Goal: Information Seeking & Learning: Learn about a topic

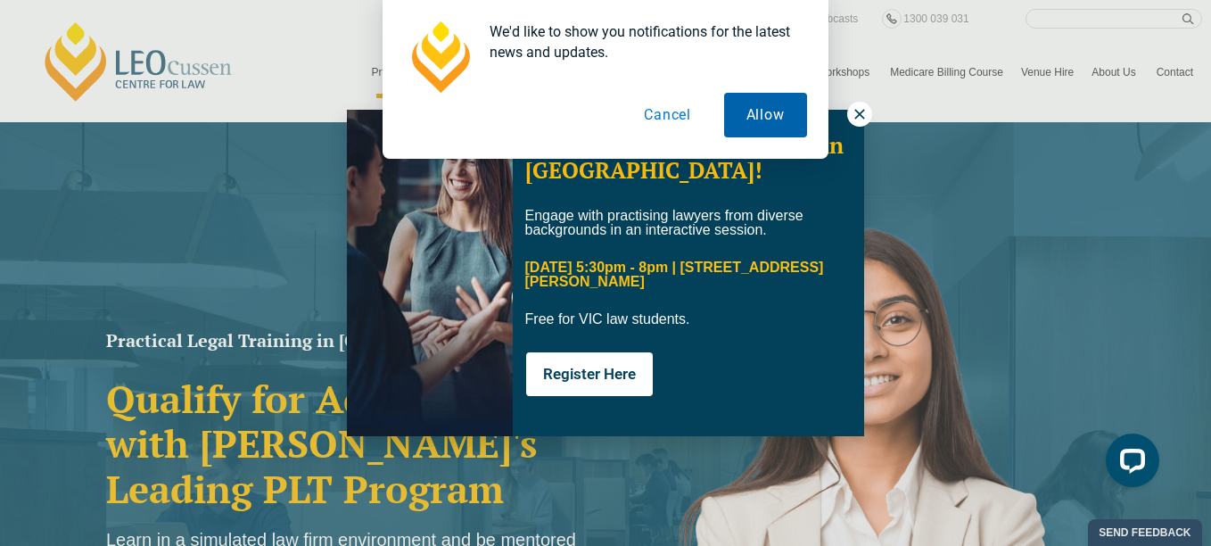
click at [744, 122] on button "Allow" at bounding box center [765, 115] width 83 height 45
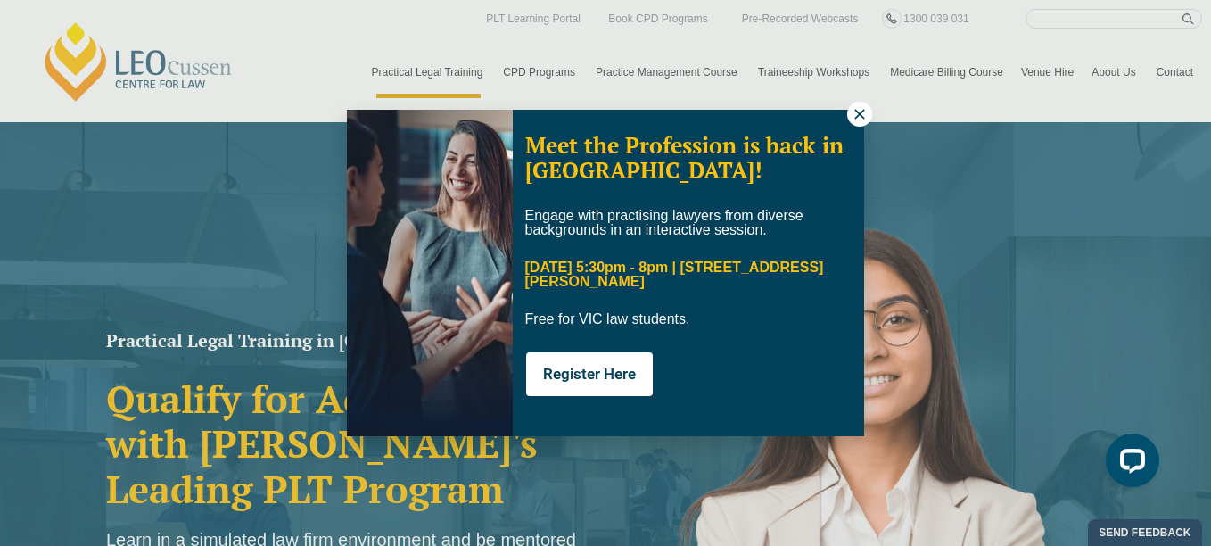
click at [854, 113] on icon at bounding box center [860, 114] width 16 height 16
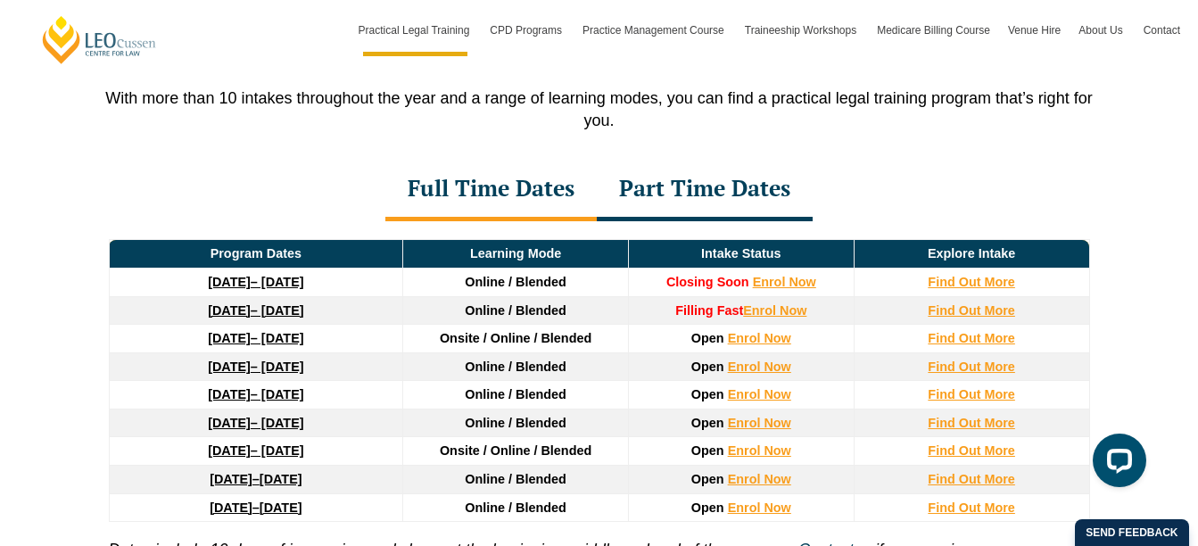
scroll to position [2405, 0]
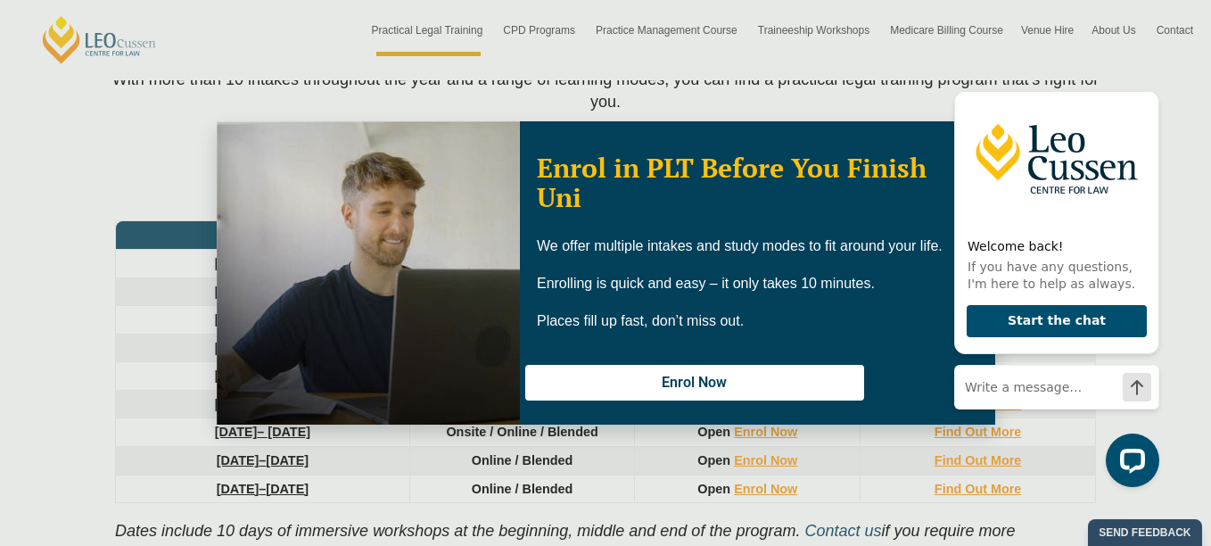
drag, startPoint x: 1206, startPoint y: 36, endPoint x: 1202, endPoint y: 162, distance: 126.7
click at [1151, 76] on icon "Hide greeting" at bounding box center [1148, 76] width 21 height 21
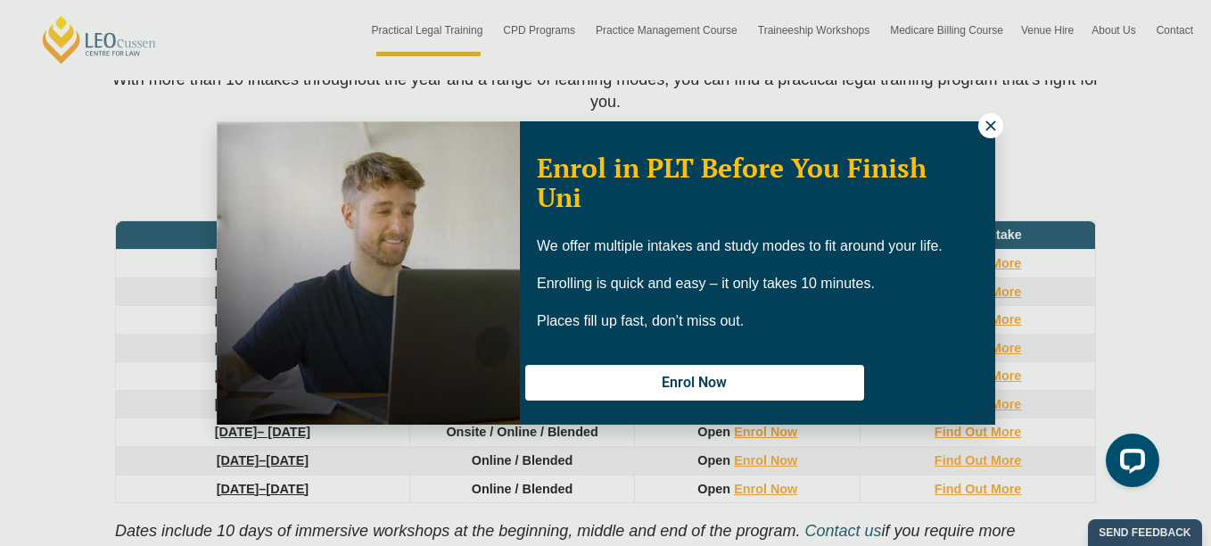
click at [990, 123] on icon at bounding box center [991, 126] width 16 height 16
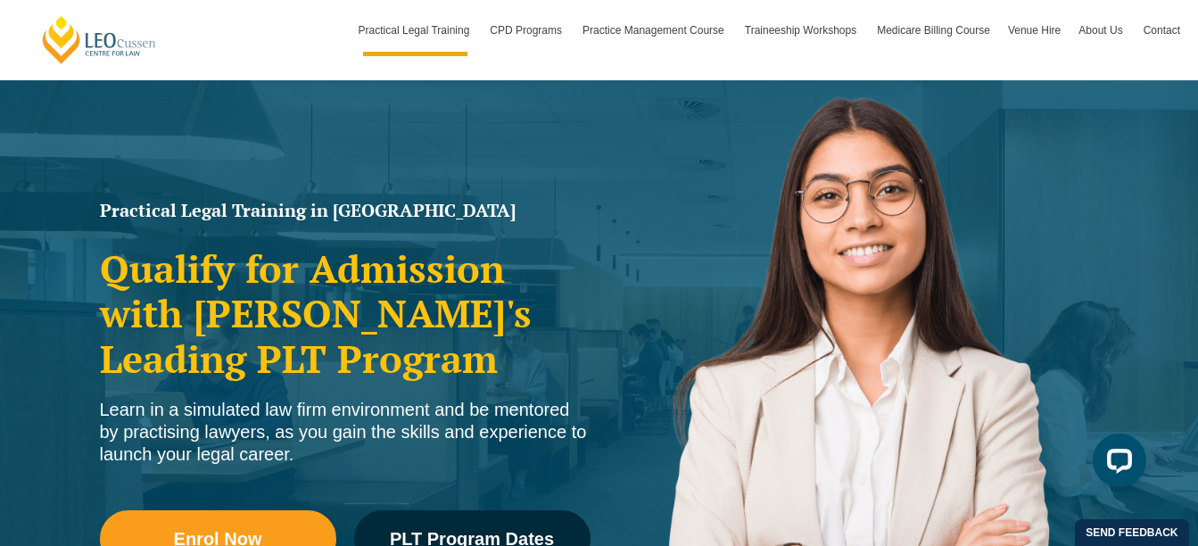
scroll to position [0, 0]
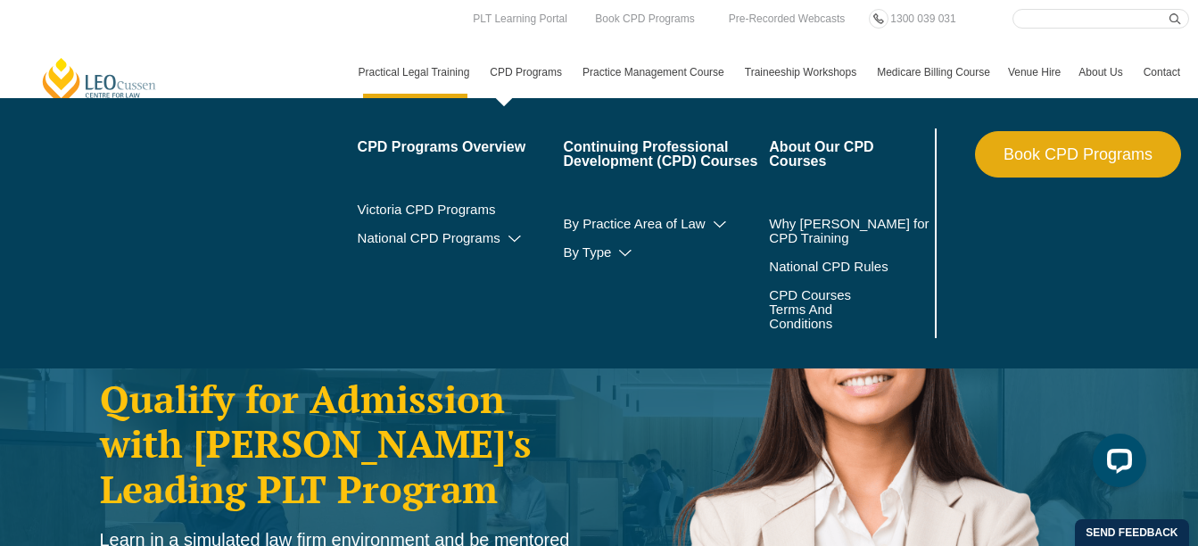
click at [544, 68] on link "CPD Programs" at bounding box center [527, 72] width 93 height 52
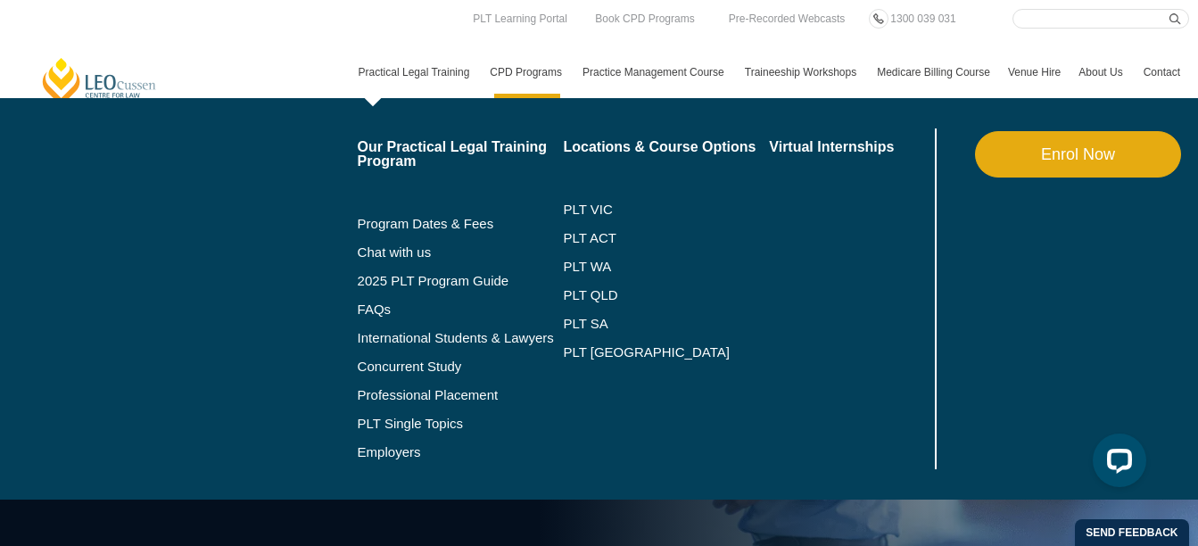
click at [456, 62] on link "Practical Legal Training" at bounding box center [416, 72] width 132 height 52
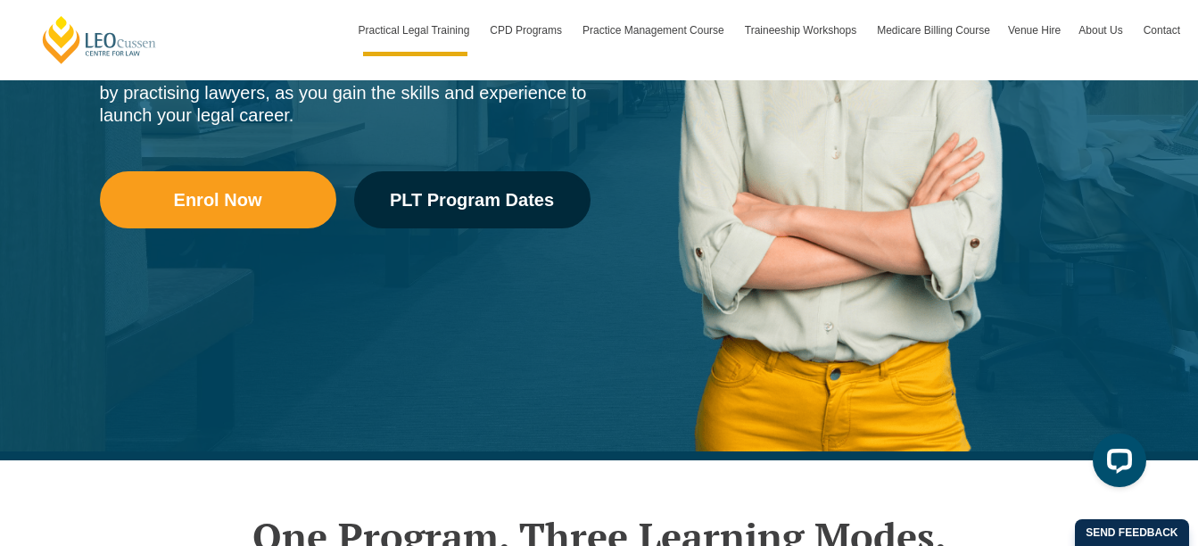
scroll to position [348, 0]
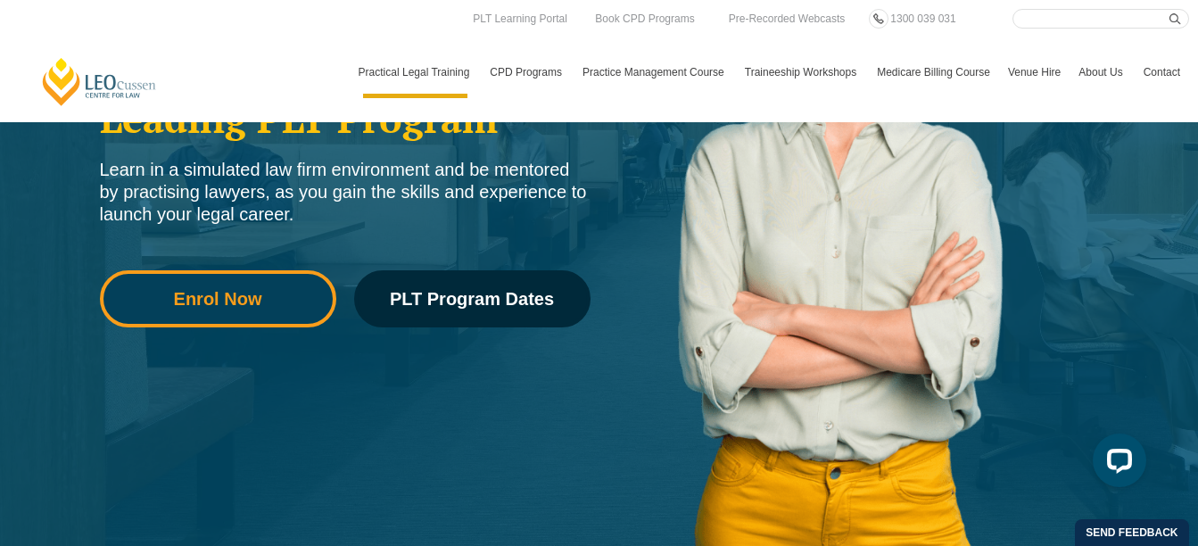
click at [303, 292] on span "Enrol Now" at bounding box center [217, 299] width 211 height 18
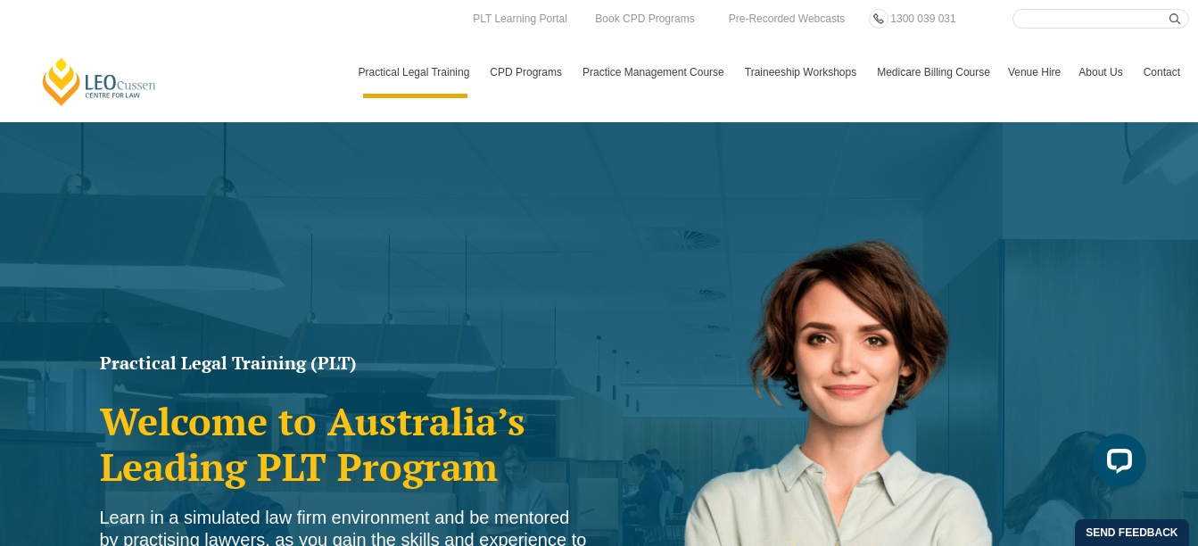
click at [1035, 18] on input "Search here" at bounding box center [1100, 19] width 177 height 20
type input "tegan"
click at [1169, 9] on button "submit" at bounding box center [1179, 19] width 20 height 20
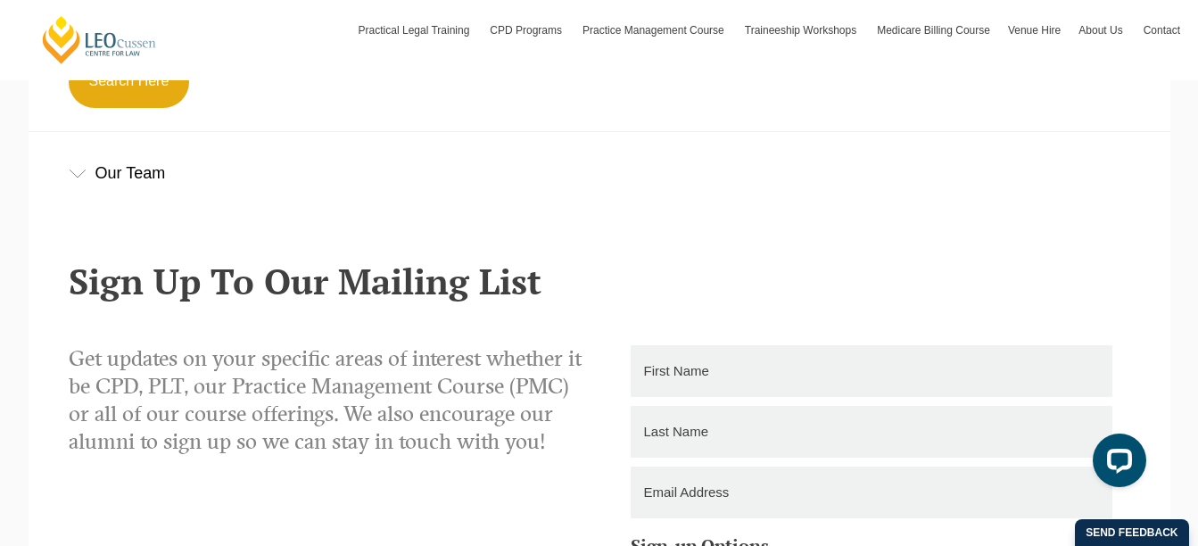
scroll to position [683, 0]
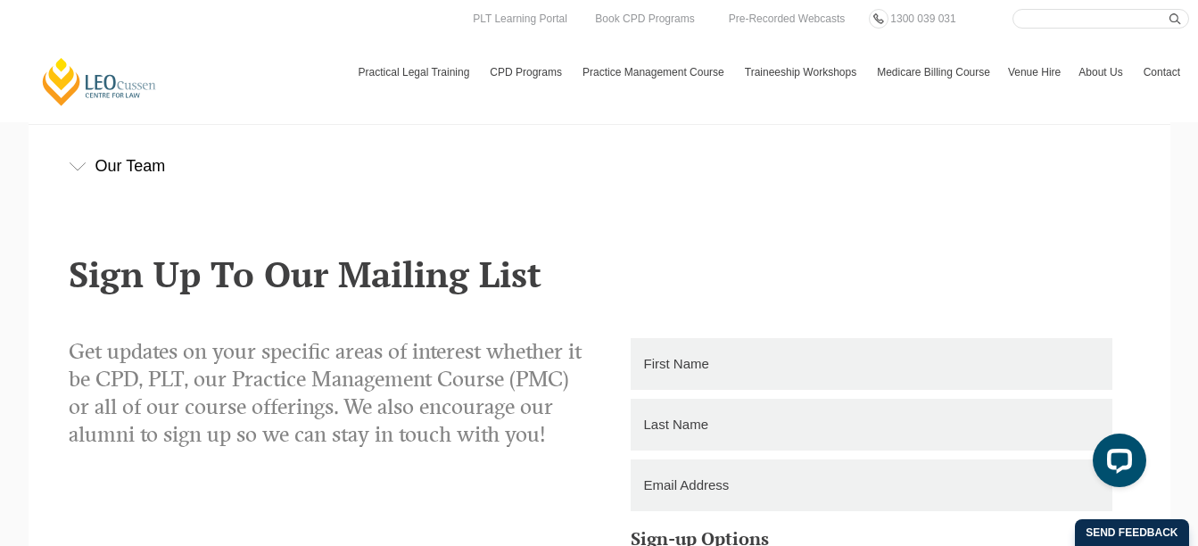
click at [141, 168] on div "Our Team" at bounding box center [600, 166] width 1142 height 83
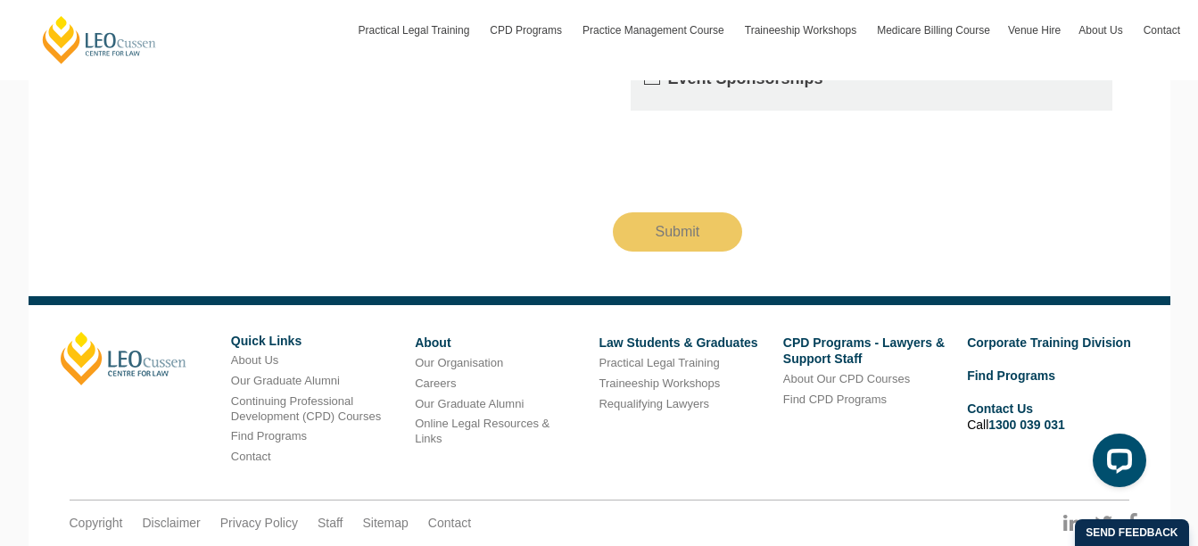
scroll to position [1711, 0]
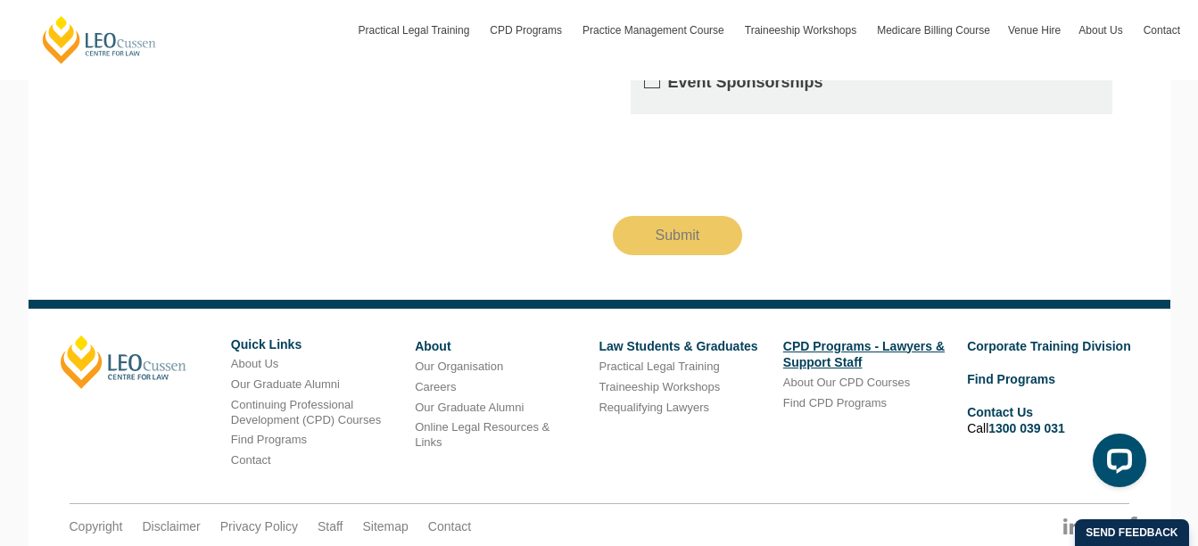
click at [930, 339] on link "CPD Programs - Lawyers & Support Staff" at bounding box center [863, 354] width 161 height 30
